Goal: Task Accomplishment & Management: Use online tool/utility

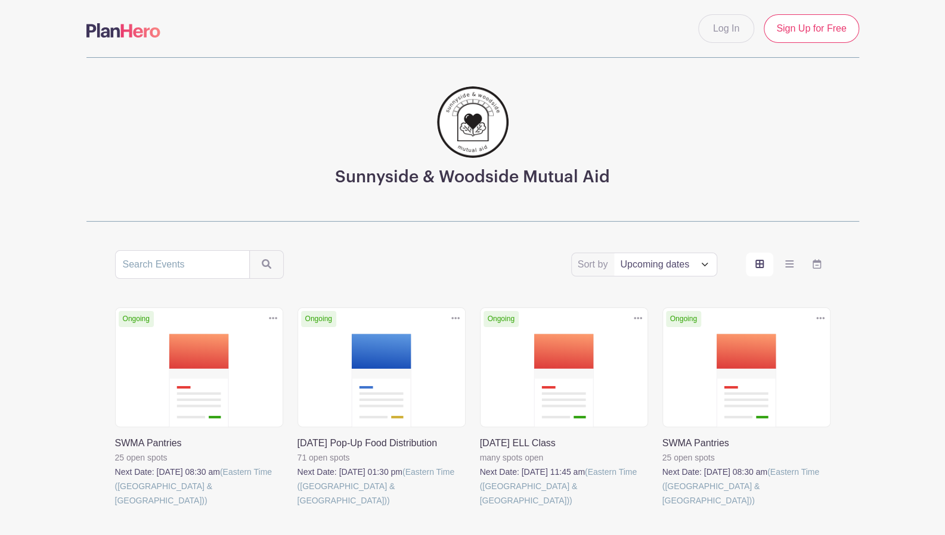
click at [662, 508] on link at bounding box center [662, 508] width 0 height 0
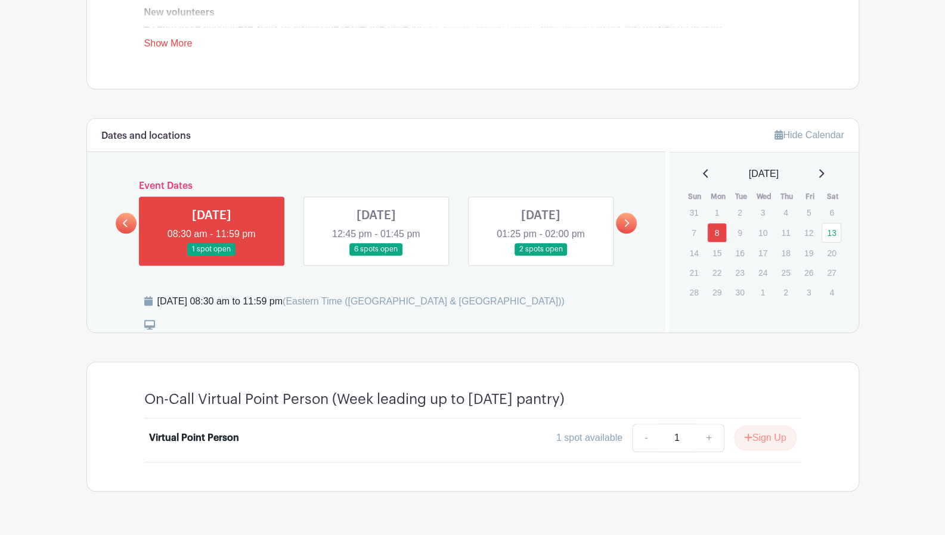
scroll to position [523, 0]
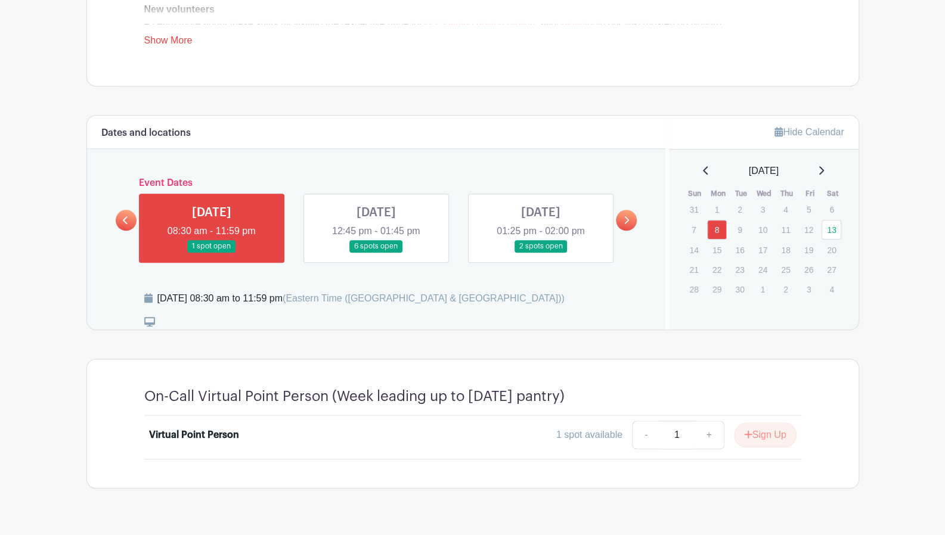
click at [376, 253] on link at bounding box center [376, 253] width 0 height 0
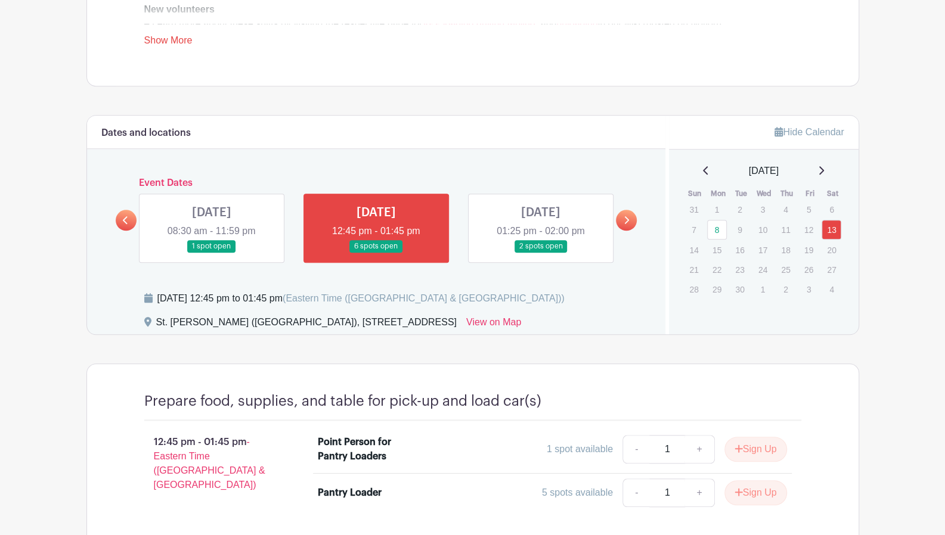
click at [541, 253] on link at bounding box center [541, 253] width 0 height 0
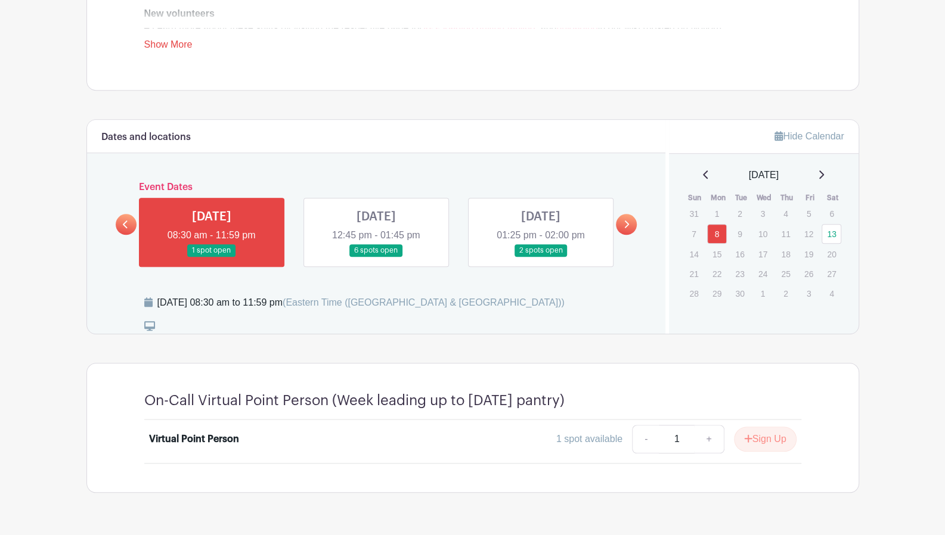
scroll to position [523, 0]
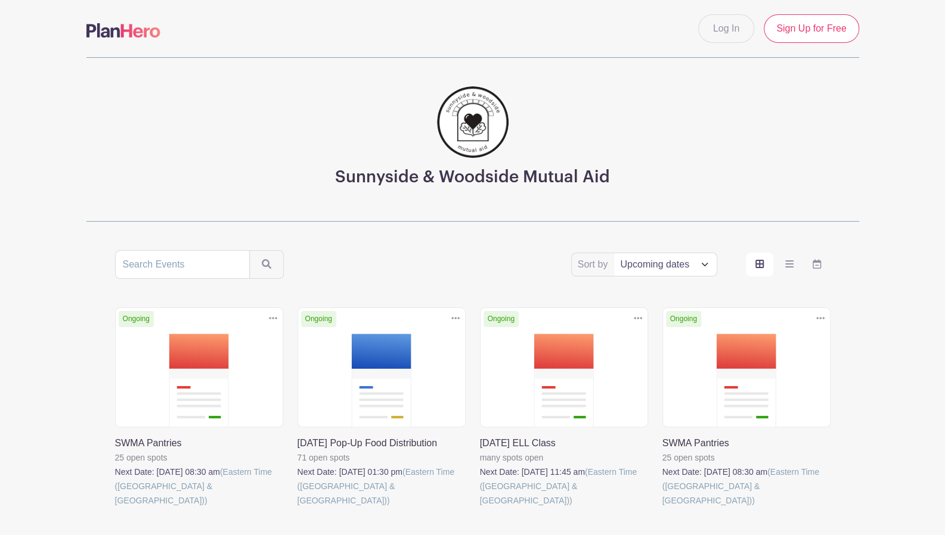
click at [82, 395] on div "Sunnyside & Woodside Mutual Aid Sort by Title Recently modified Newest Upcoming…" at bounding box center [472, 416] width 787 height 718
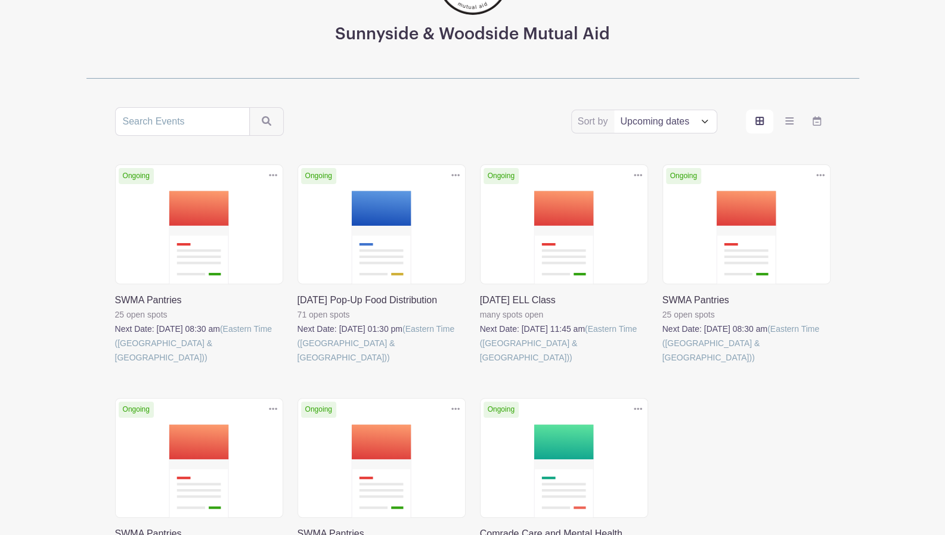
scroll to position [167, 0]
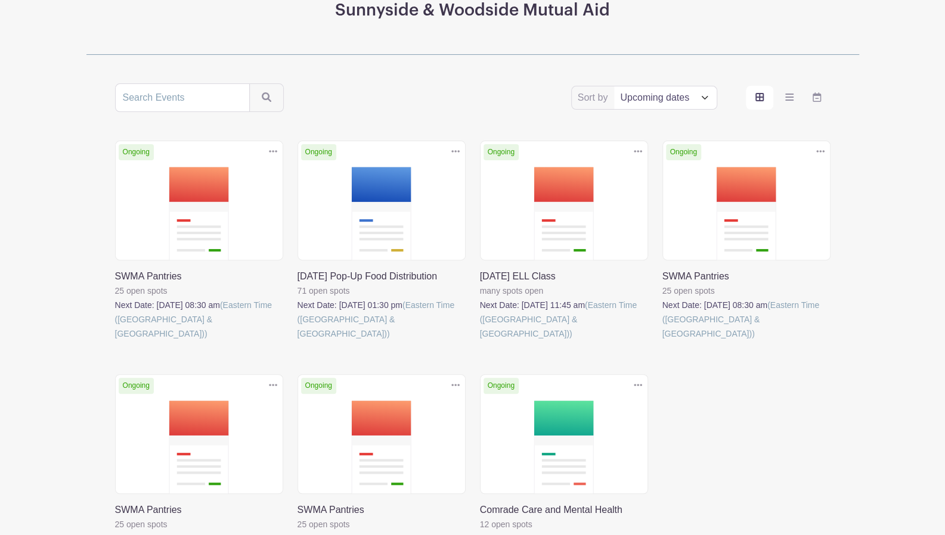
click at [86, 379] on turbo-frame "Sort by Title Recently modified Newest Upcoming dates Ongoing Duplicate [GEOGRA…" at bounding box center [472, 345] width 773 height 525
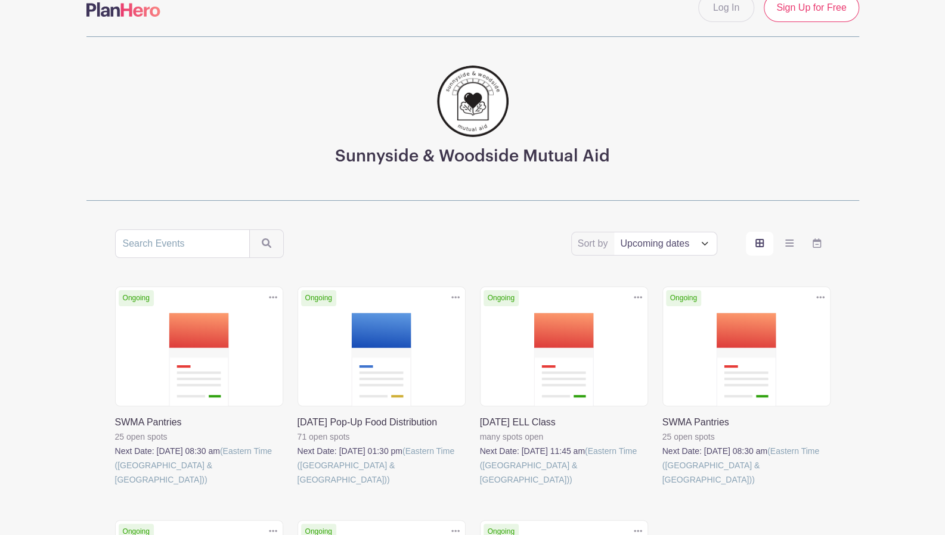
scroll to position [0, 0]
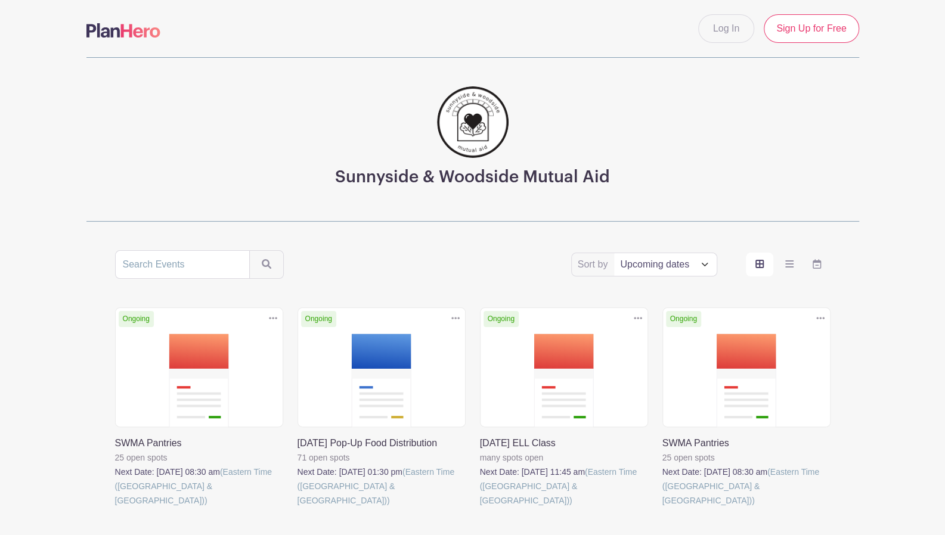
click at [662, 508] on link at bounding box center [662, 508] width 0 height 0
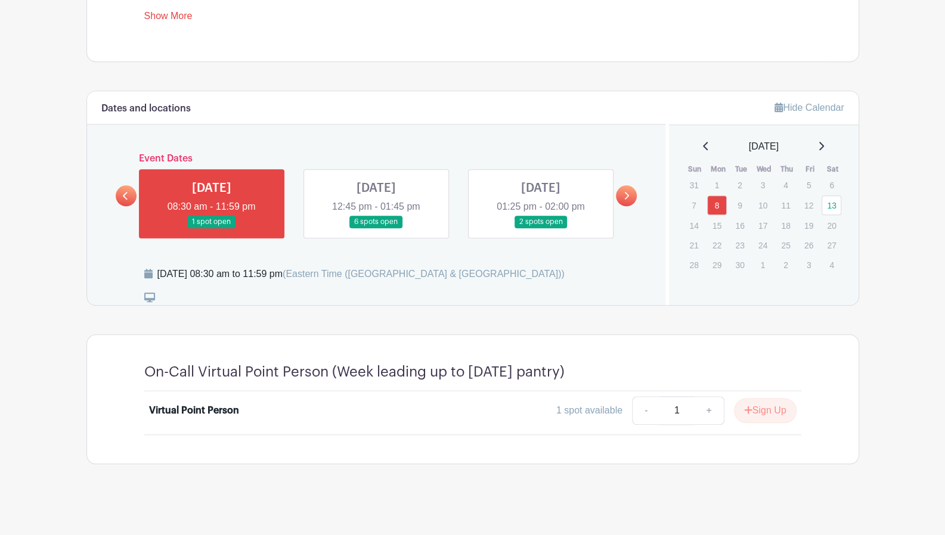
scroll to position [549, 0]
click at [426, 271] on span "(Eastern Time ([GEOGRAPHIC_DATA] & [GEOGRAPHIC_DATA]))" at bounding box center [424, 273] width 282 height 10
